Goal: Task Accomplishment & Management: Manage account settings

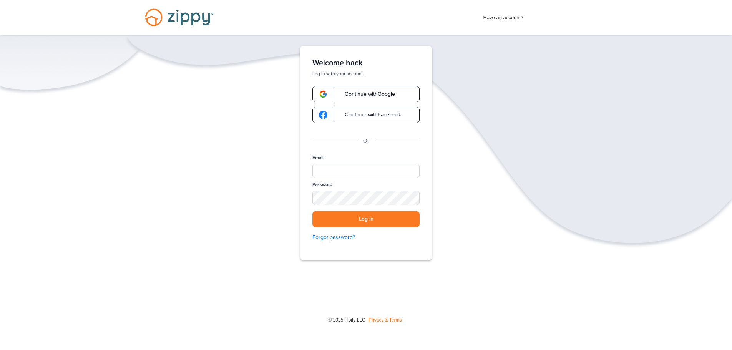
click at [353, 93] on span "Continue with Google" at bounding box center [366, 93] width 58 height 5
click at [340, 169] on input "Email" at bounding box center [365, 171] width 107 height 15
click at [362, 94] on span "Continue with Google" at bounding box center [366, 93] width 58 height 5
